Goal: Task Accomplishment & Management: Use online tool/utility

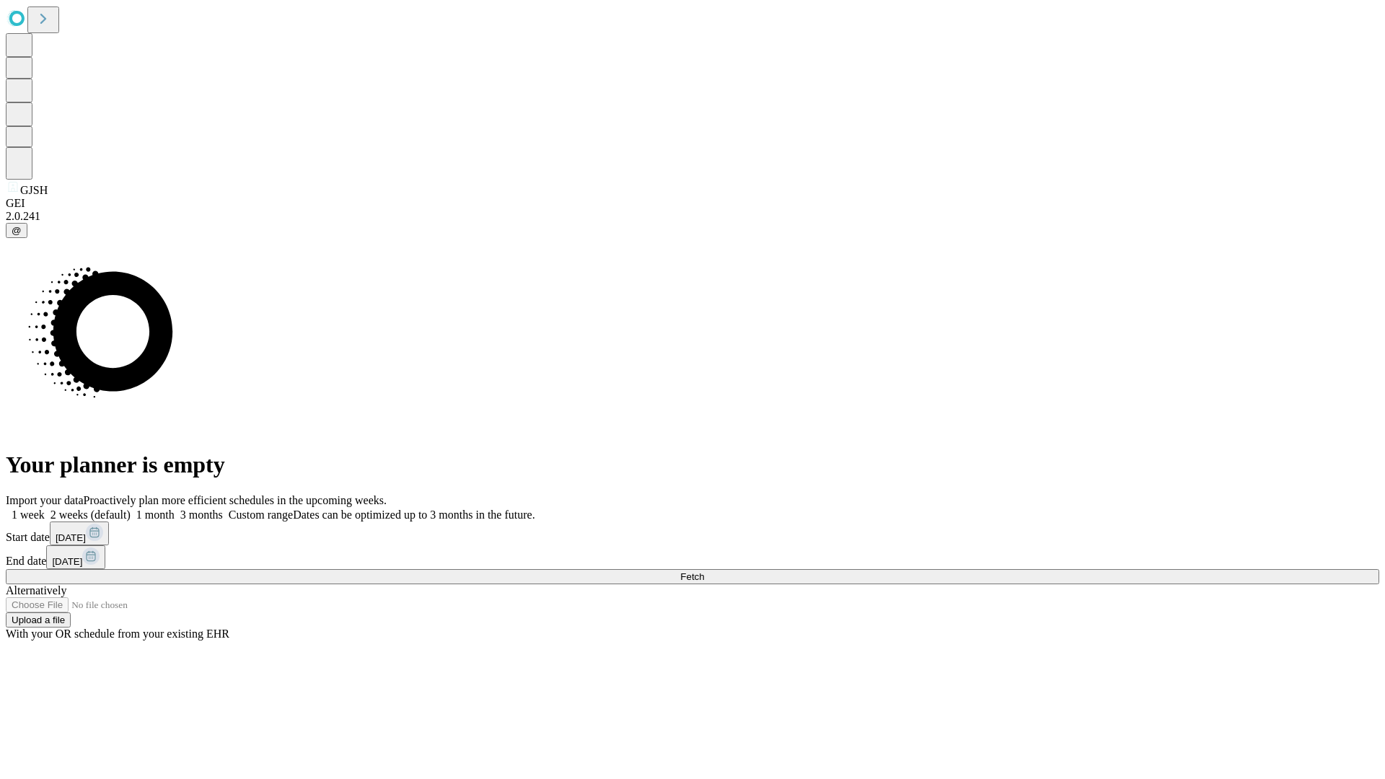
click at [704, 571] on span "Fetch" at bounding box center [692, 576] width 24 height 11
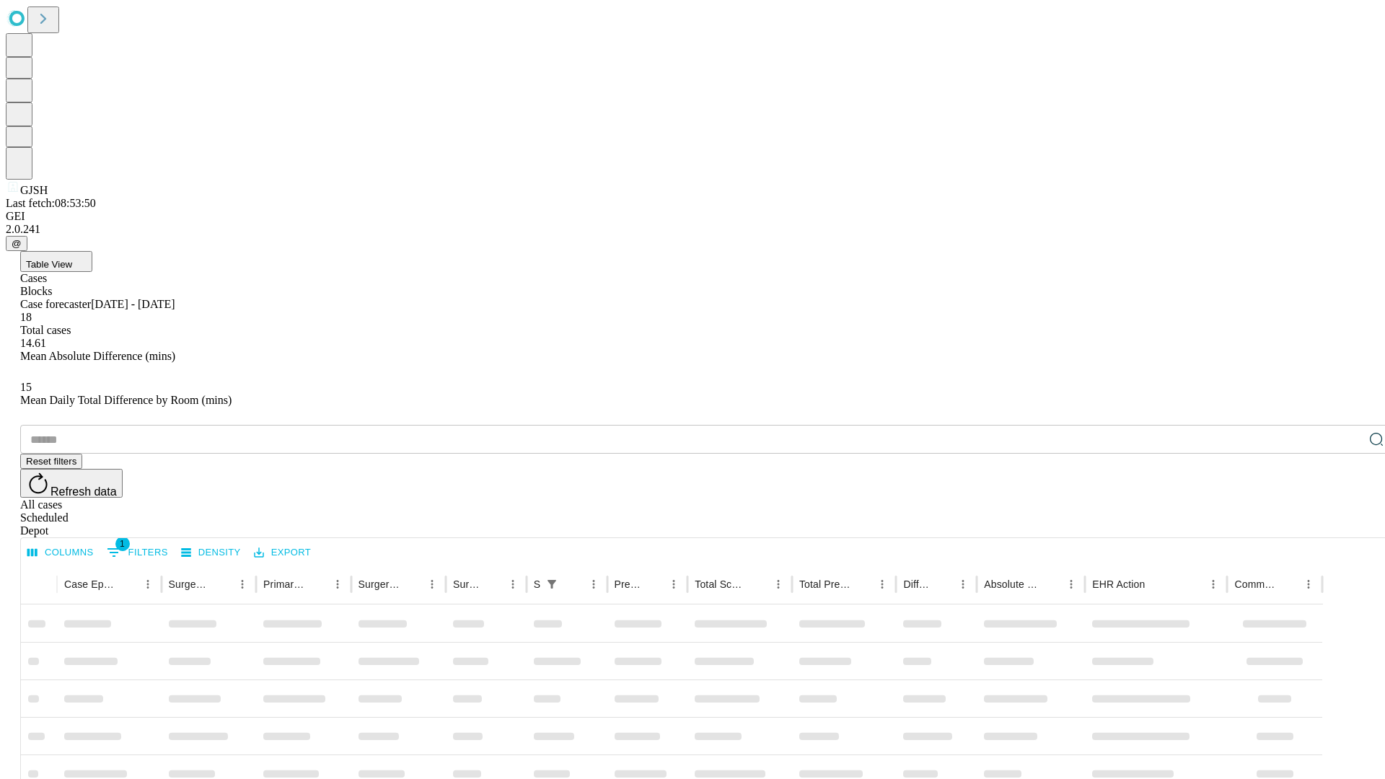
click at [1347, 524] on div "Depot" at bounding box center [706, 530] width 1373 height 13
